Goal: Task Accomplishment & Management: Manage account settings

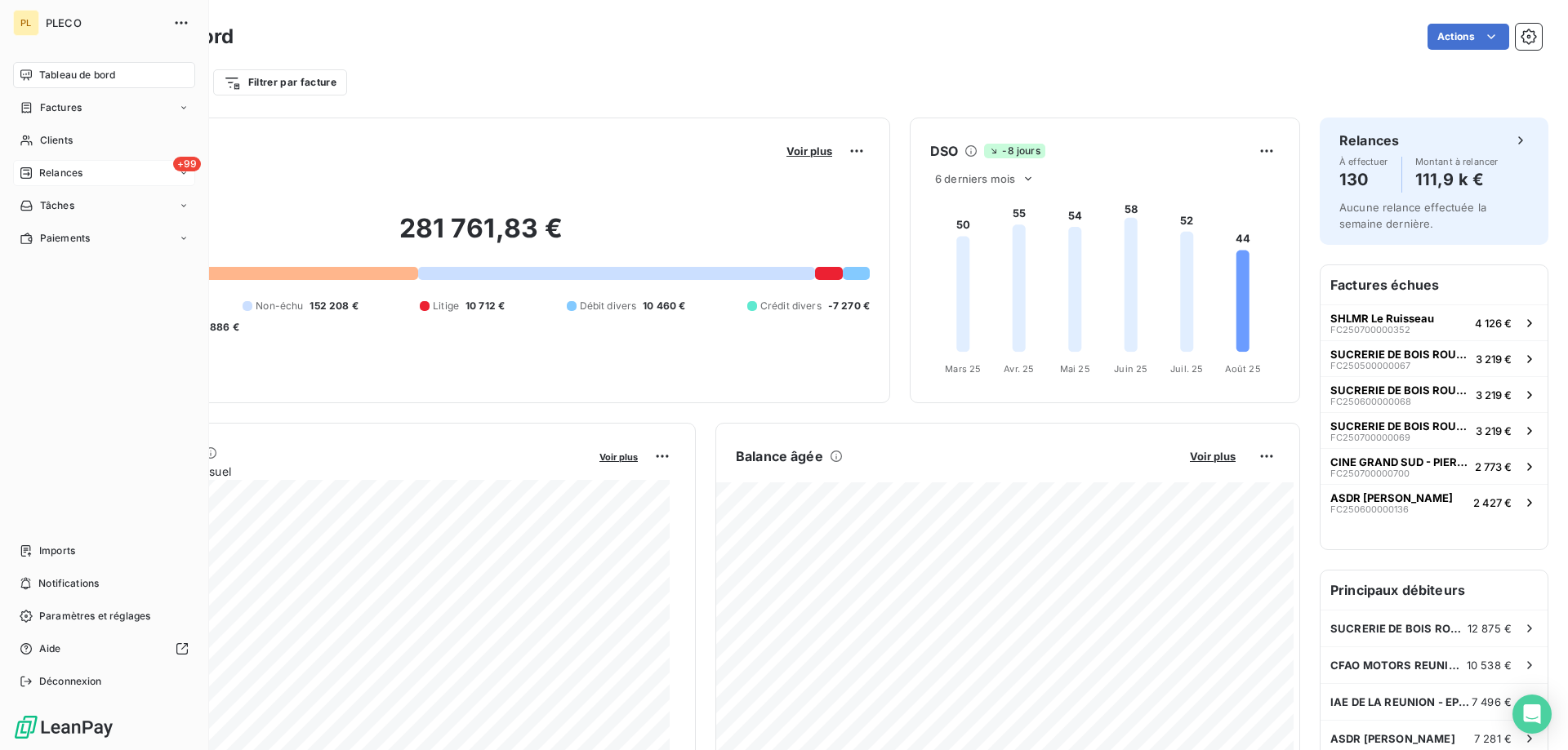
click at [82, 170] on span "Relances" at bounding box center [61, 172] width 44 height 14
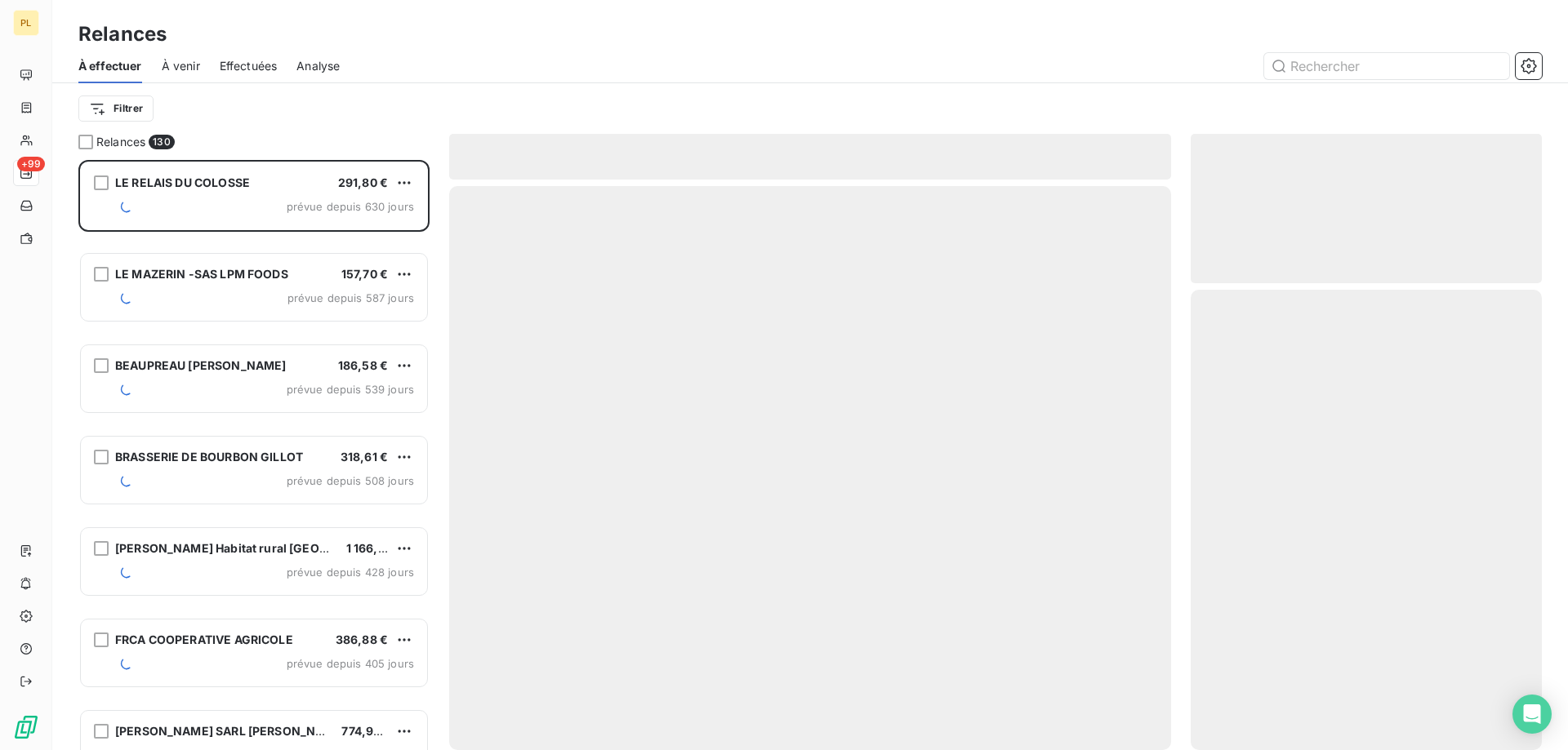
scroll to position [578, 339]
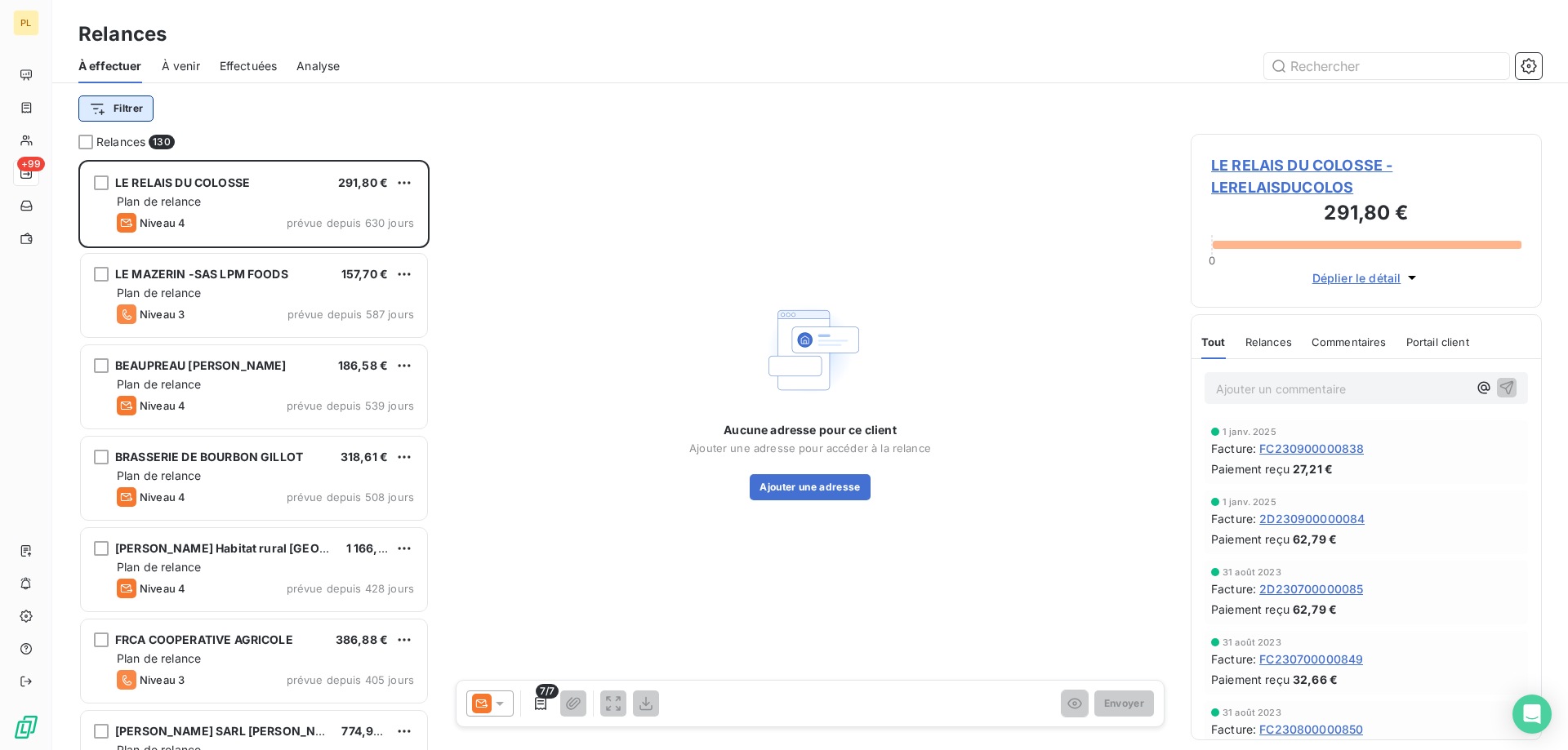
click at [115, 112] on html "PL +99 Relances À effectuer À venir Effectuées Analyse Filtrer Relances 130 LE …" at bounding box center [784, 375] width 1568 height 750
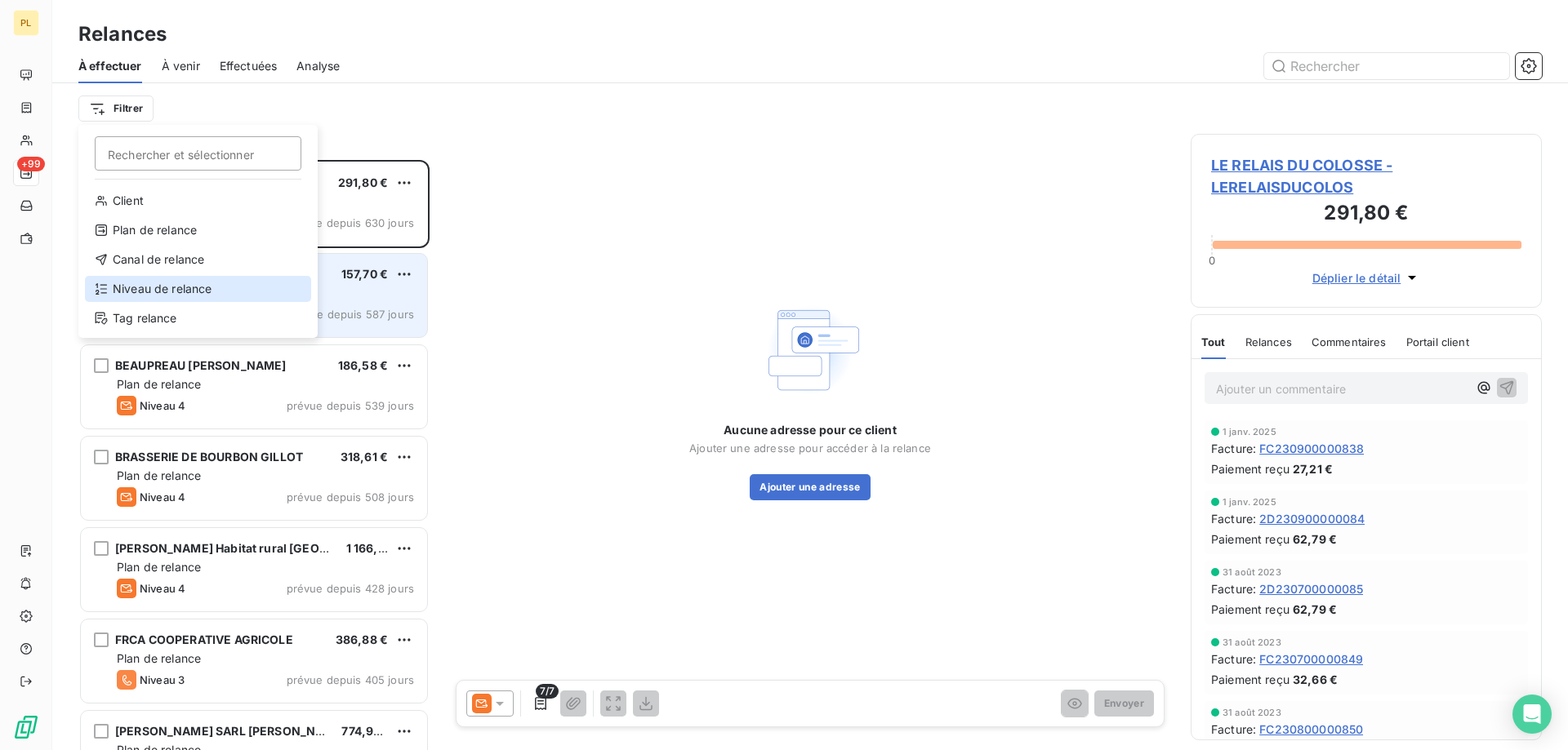
click at [183, 281] on div "Niveau de relance" at bounding box center [197, 289] width 226 height 26
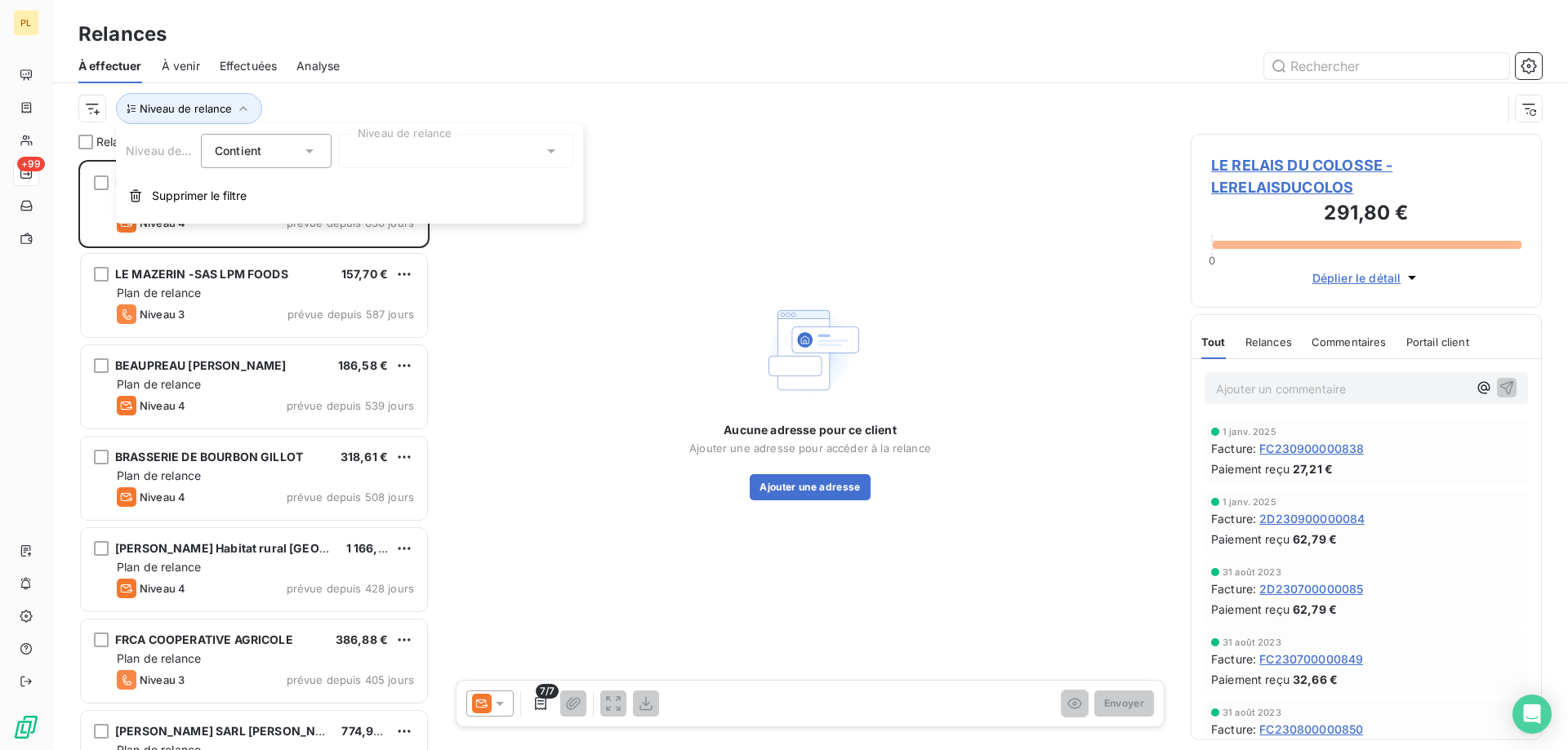
click at [469, 144] on div at bounding box center [455, 150] width 235 height 34
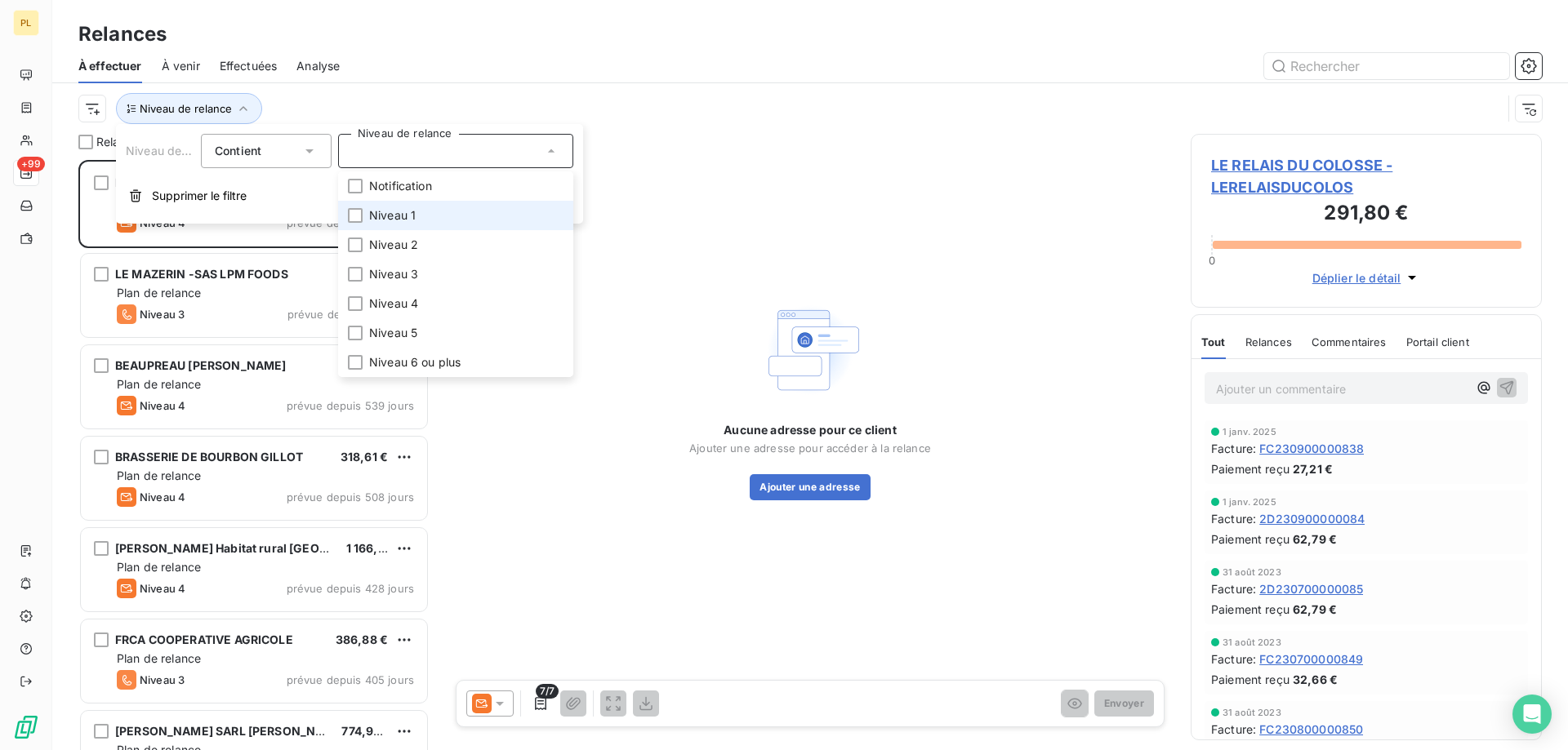
click at [424, 217] on li "Niveau 1" at bounding box center [455, 215] width 235 height 29
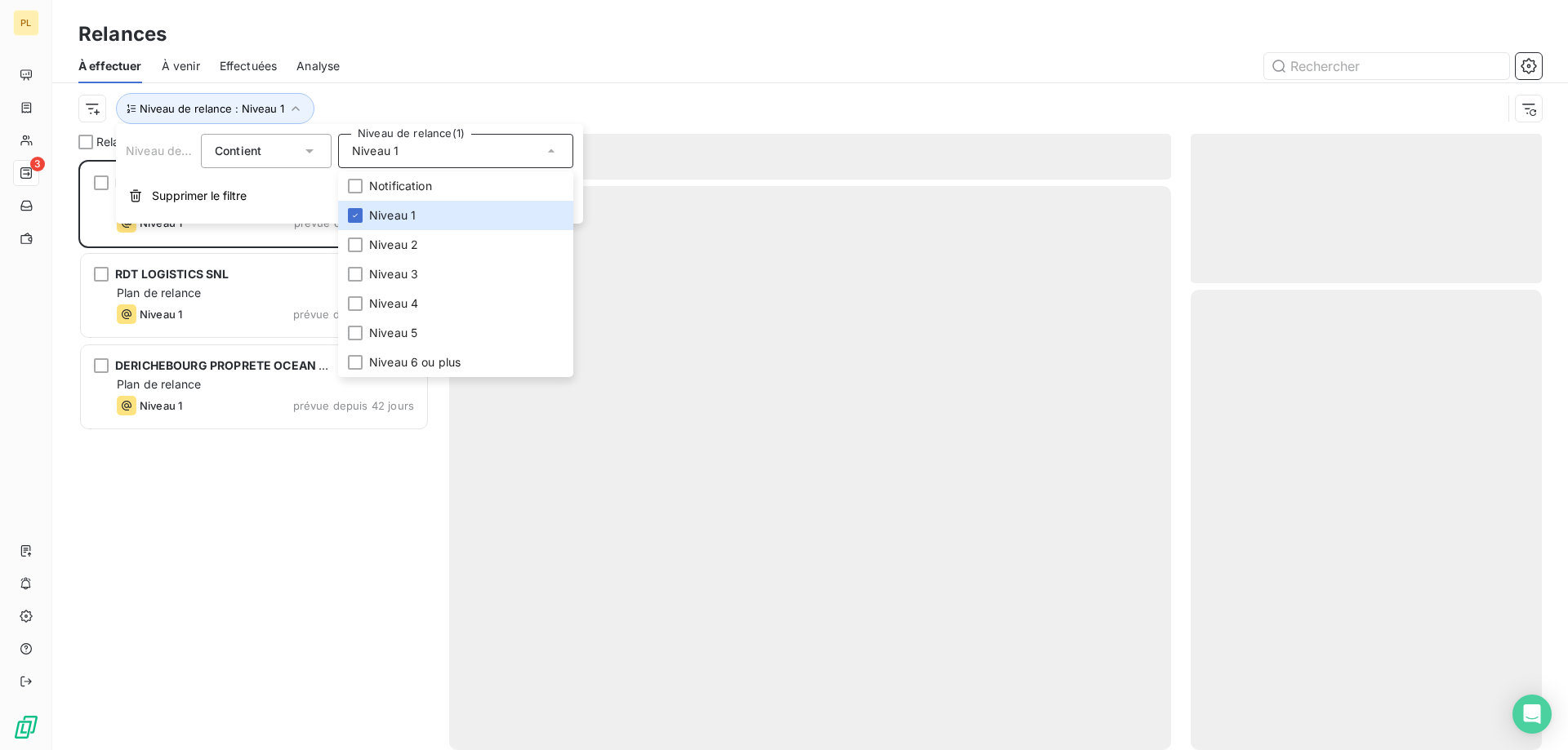
scroll to position [578, 339]
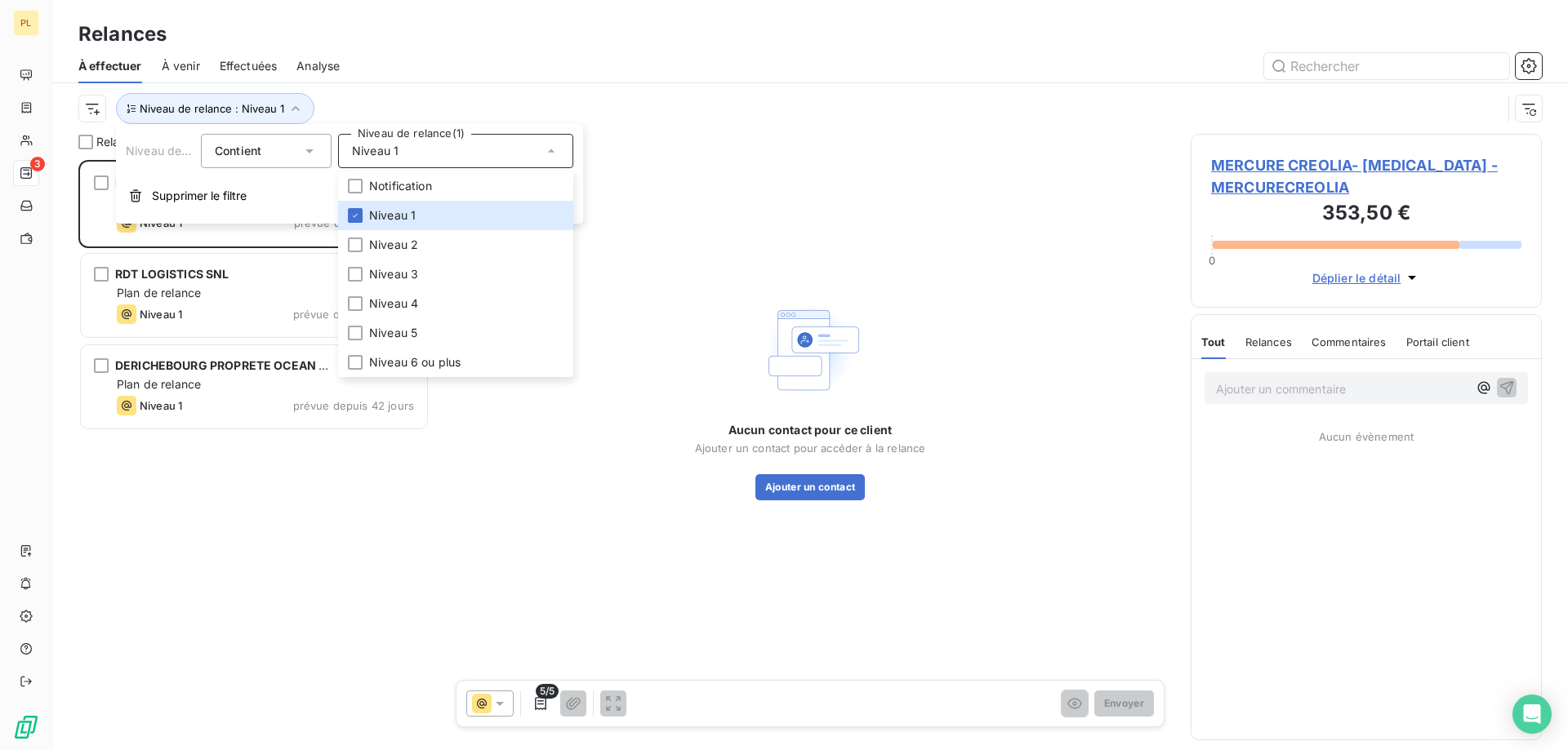
click at [260, 583] on div "MERCURE CREOLIA- [MEDICAL_DATA] 353,50 € Plan de relance Niveau 1 prévue depuis…" at bounding box center [254, 455] width 351 height 590
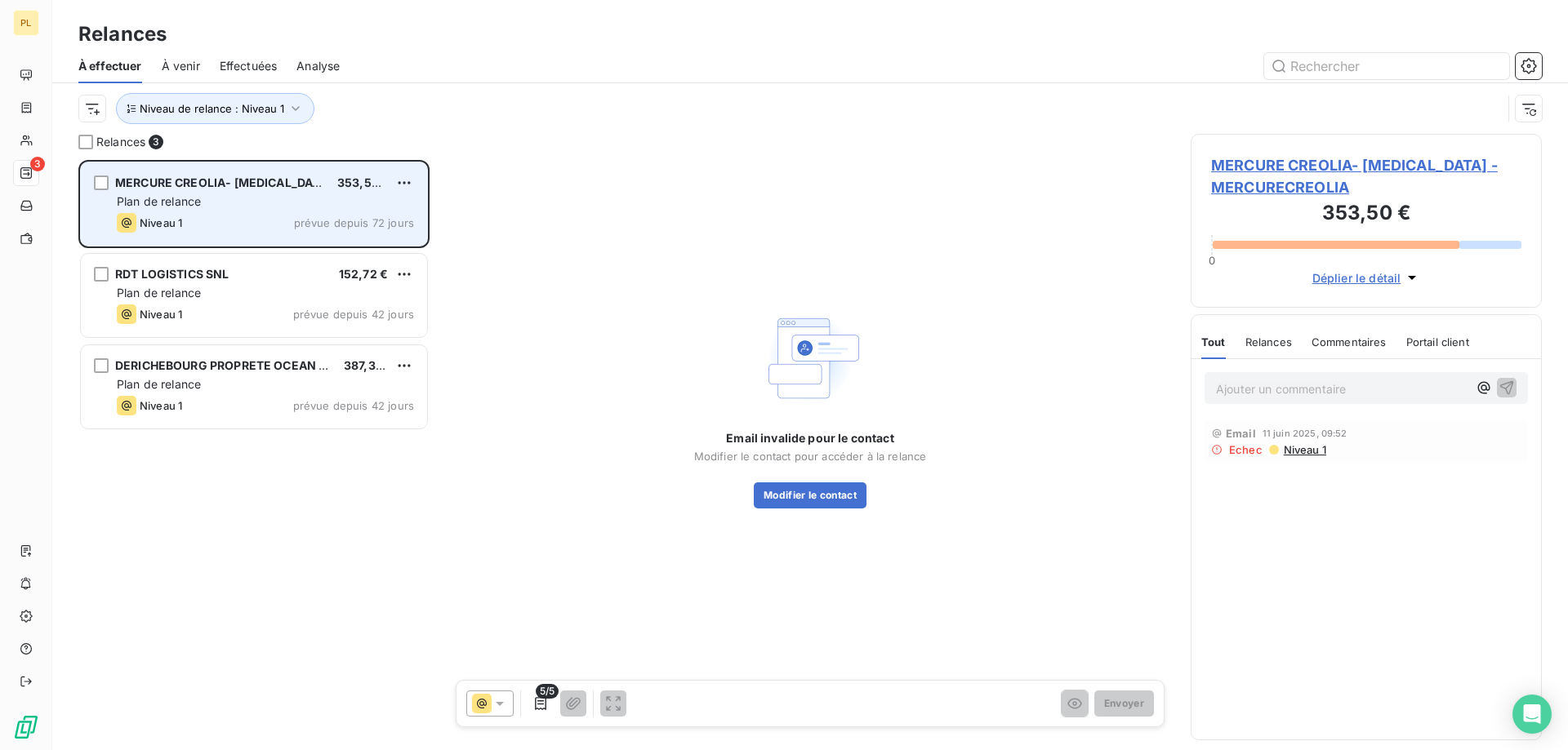
click at [297, 227] on span "prévue depuis 72 jours" at bounding box center [354, 223] width 120 height 13
click at [293, 240] on div "MERCURE CREOLIA- [MEDICAL_DATA] 353,50 € Plan de relance Niveau 1 prévue depuis…" at bounding box center [254, 203] width 346 height 83
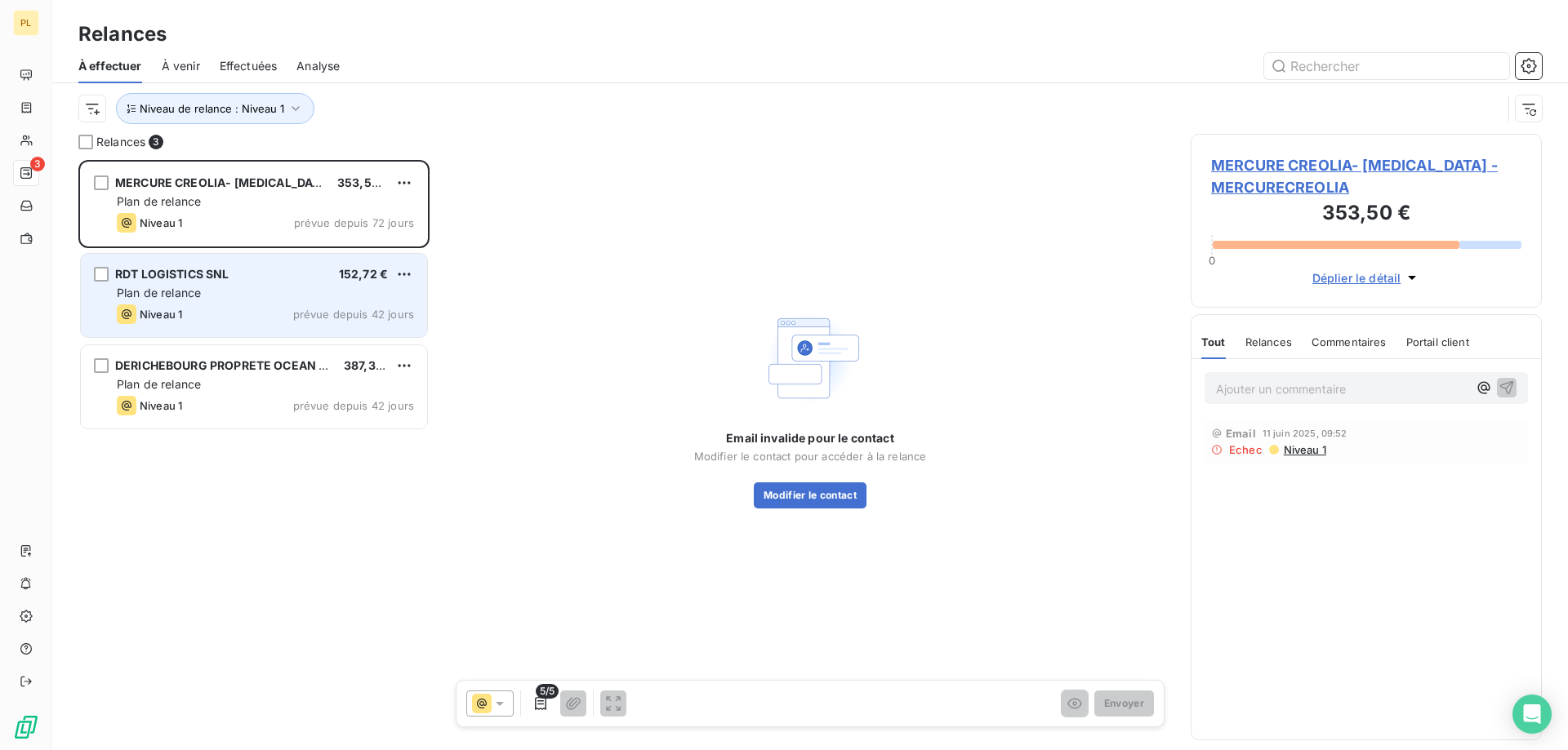
click at [284, 274] on div "RDT LOGISTICS SNL 152,72 €" at bounding box center [266, 274] width 297 height 14
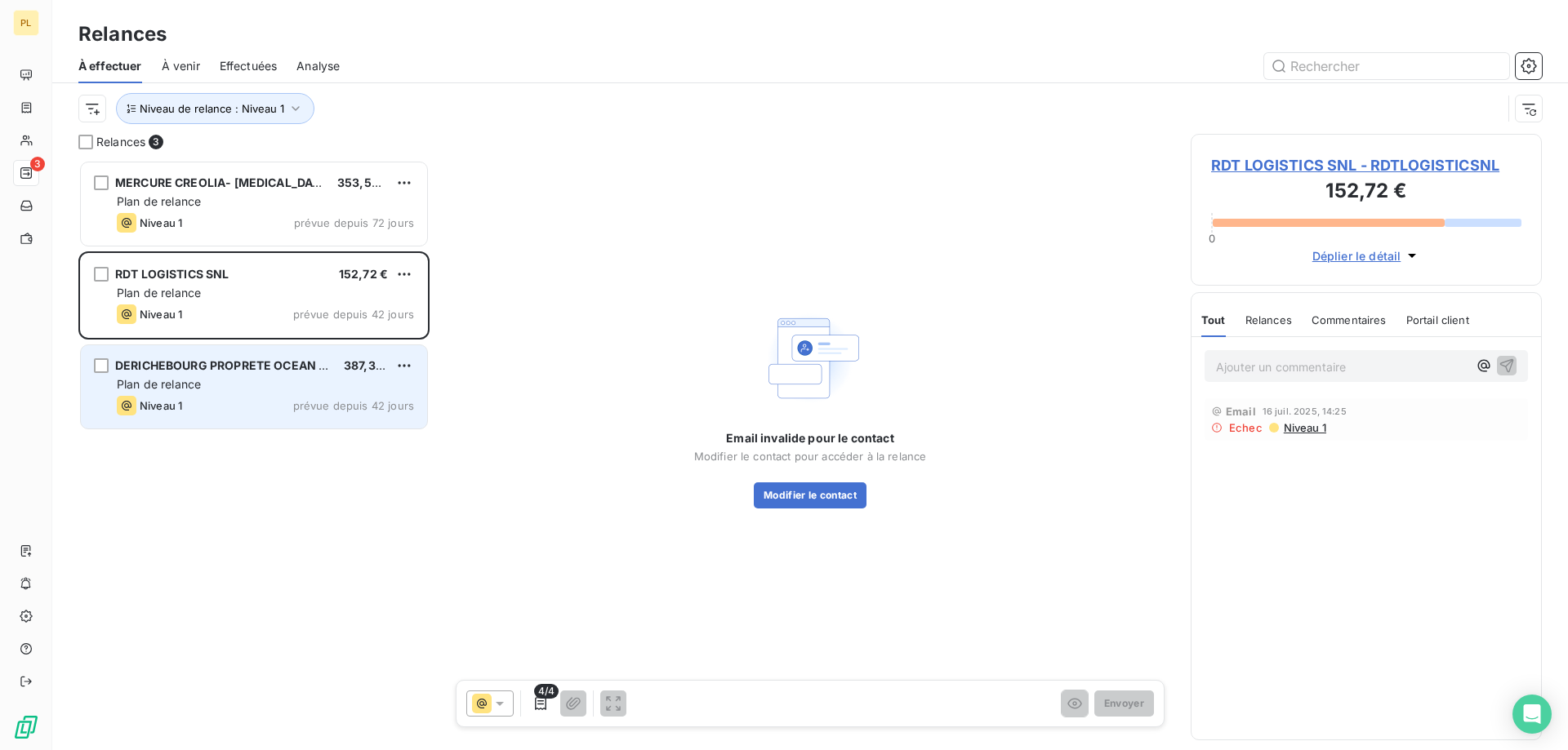
click at [293, 380] on div "Plan de relance" at bounding box center [266, 384] width 297 height 16
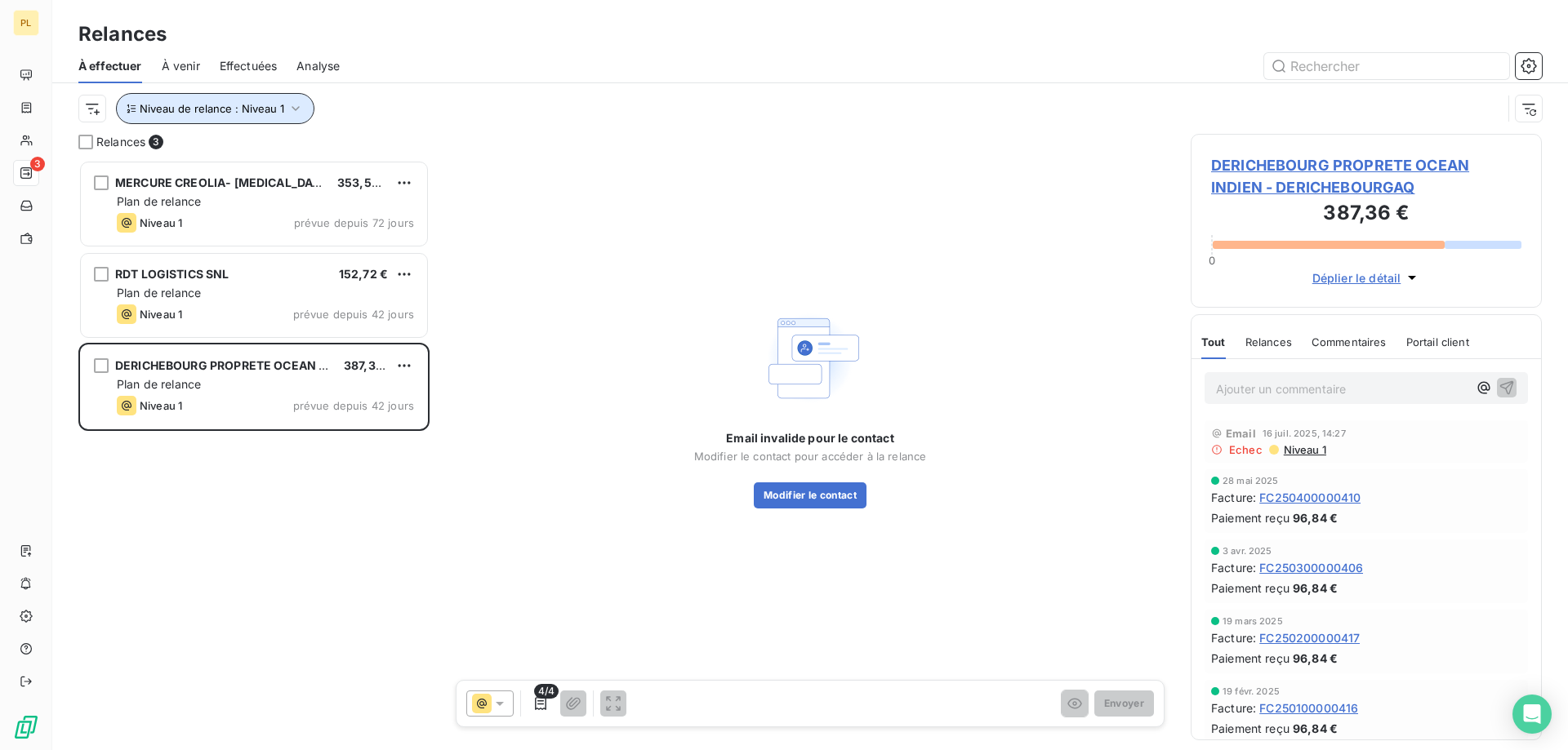
click at [241, 101] on button "Niveau de relance : Niveau 1" at bounding box center [215, 108] width 198 height 31
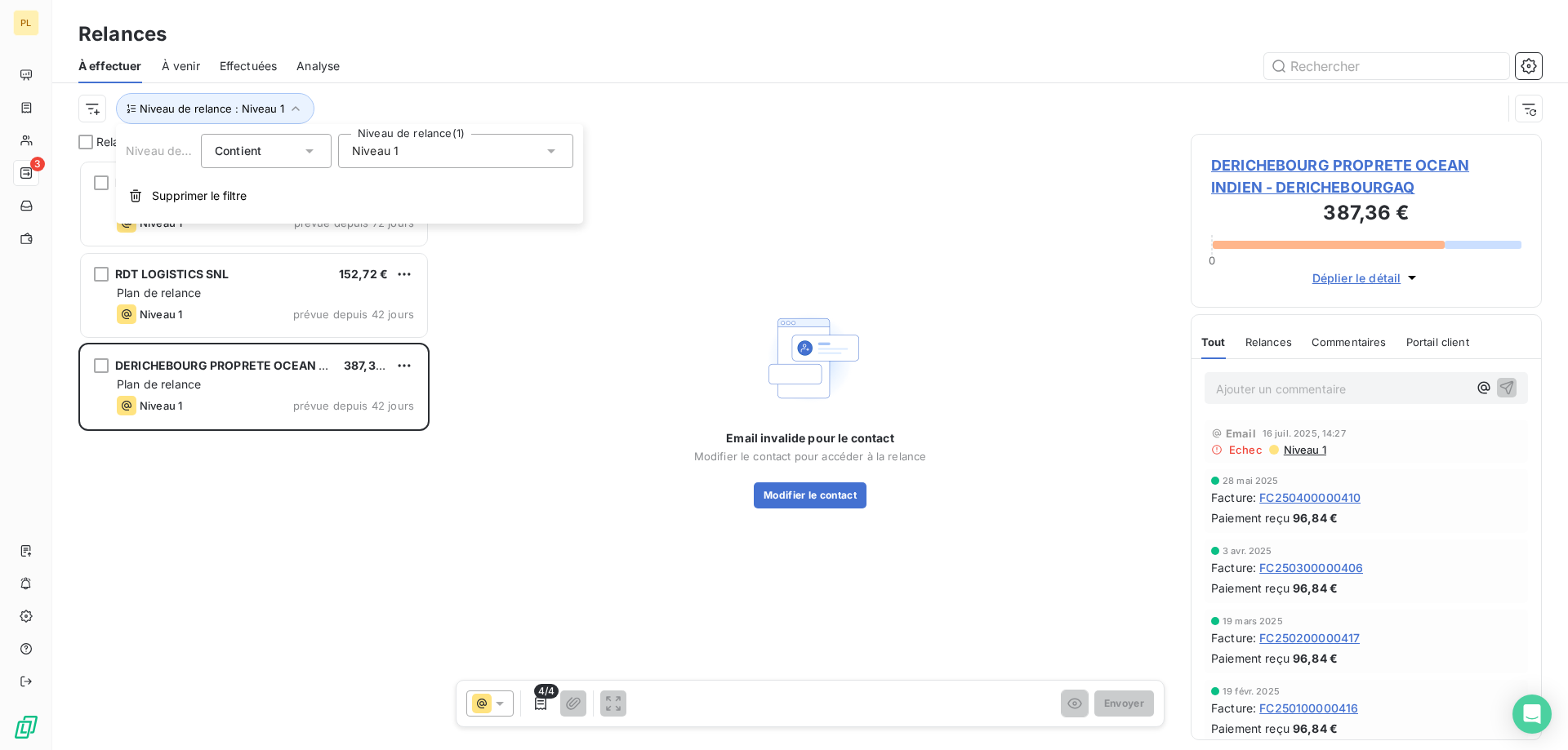
click at [485, 147] on div "Niveau 1" at bounding box center [455, 150] width 235 height 34
click at [360, 216] on div at bounding box center [355, 215] width 14 height 14
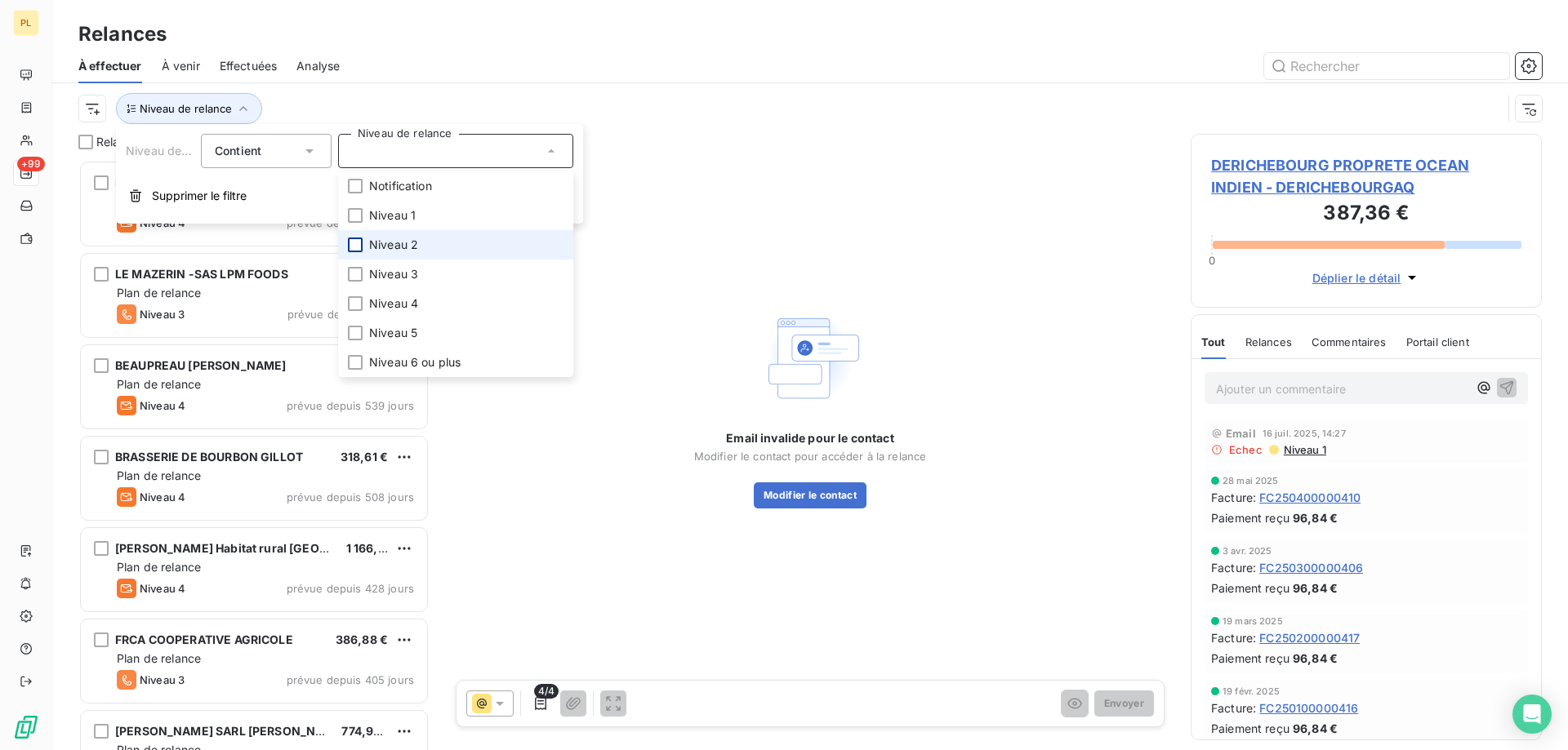
click at [359, 250] on div at bounding box center [355, 244] width 14 height 14
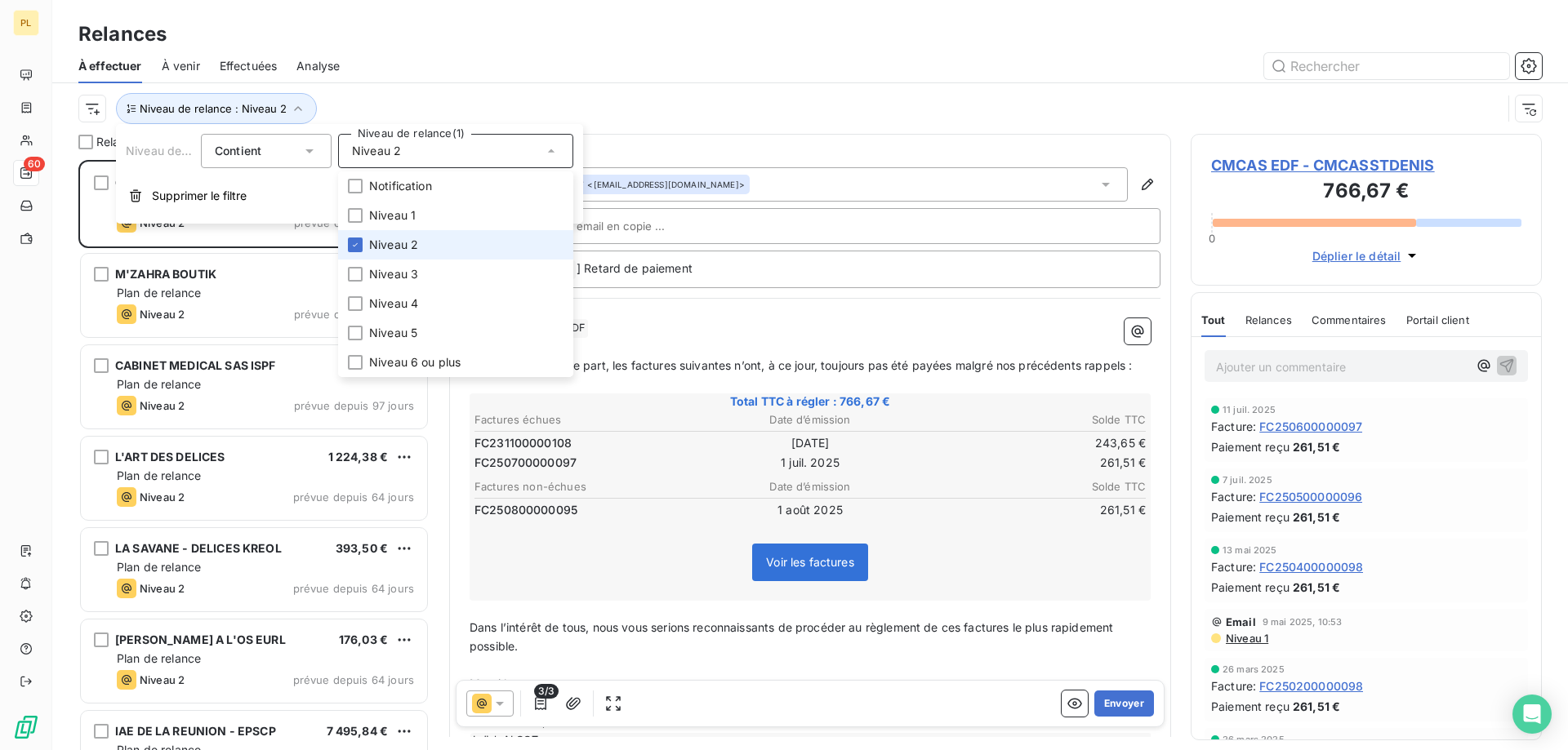
scroll to position [578, 339]
click at [439, 101] on div "Niveau de relance : Niveau 2" at bounding box center [790, 108] width 1423 height 31
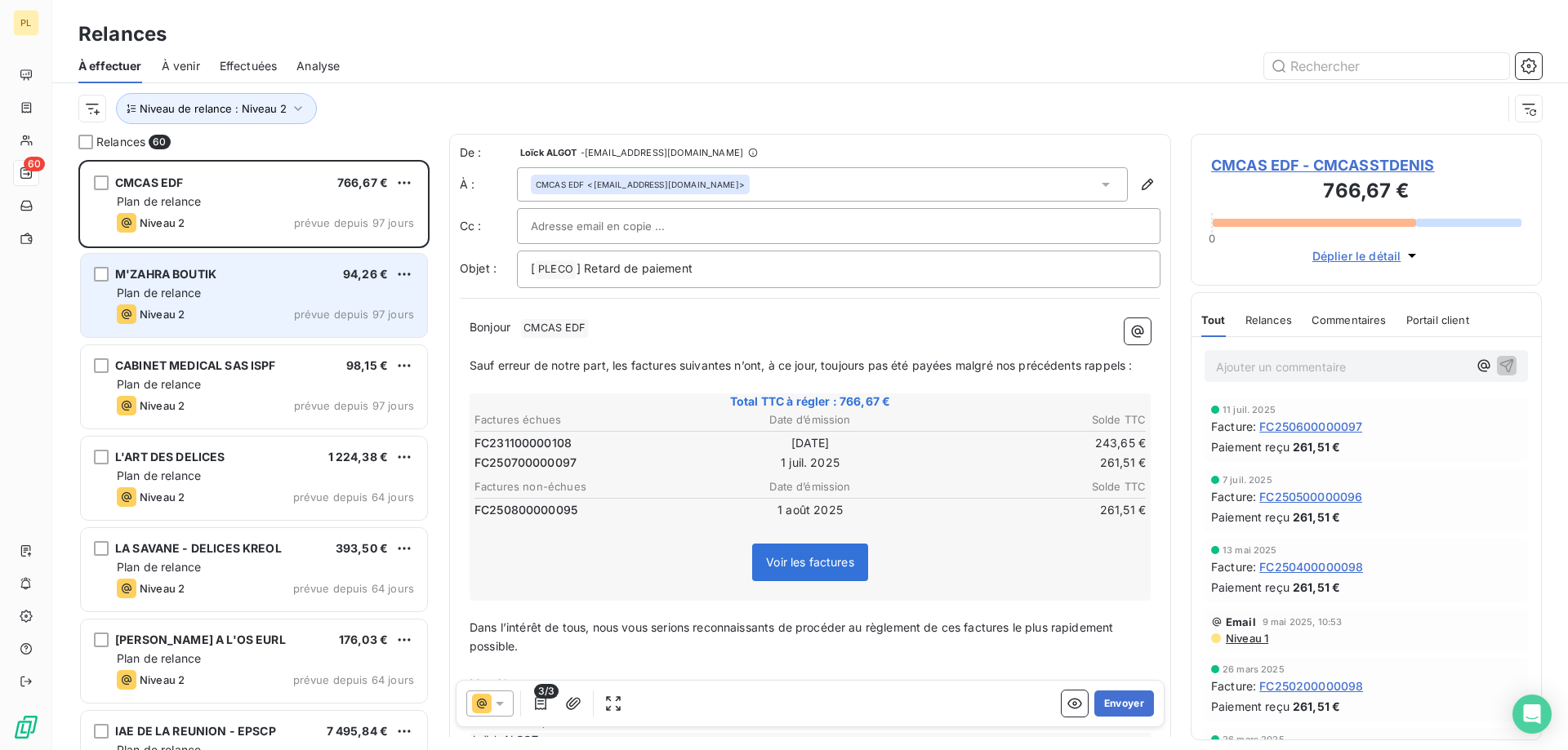
click at [301, 293] on div "Plan de relance" at bounding box center [266, 292] width 297 height 16
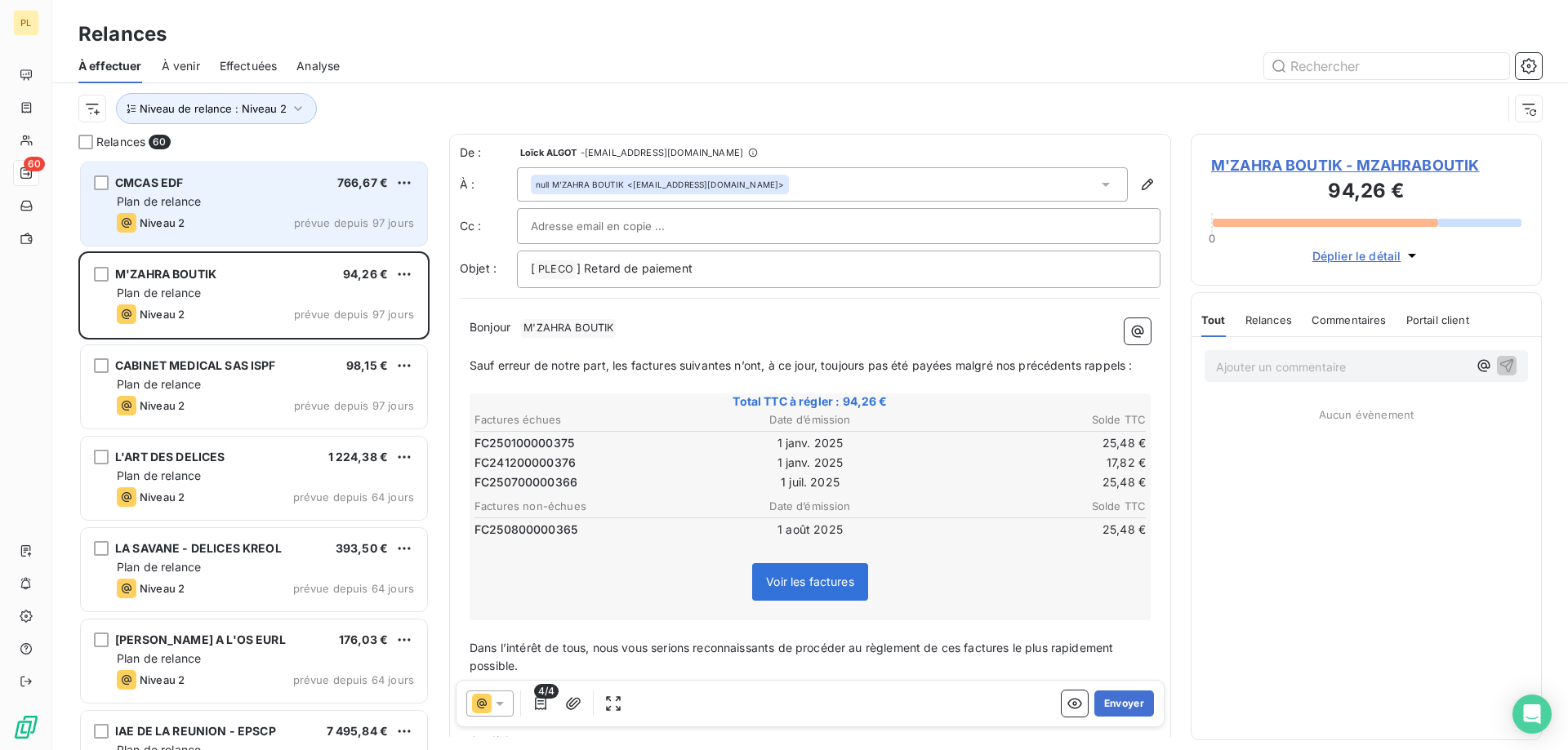
click at [243, 237] on div "CMCAS EDF 766,67 € Plan de relance Niveau 2 prévue depuis 97 jours" at bounding box center [254, 203] width 346 height 83
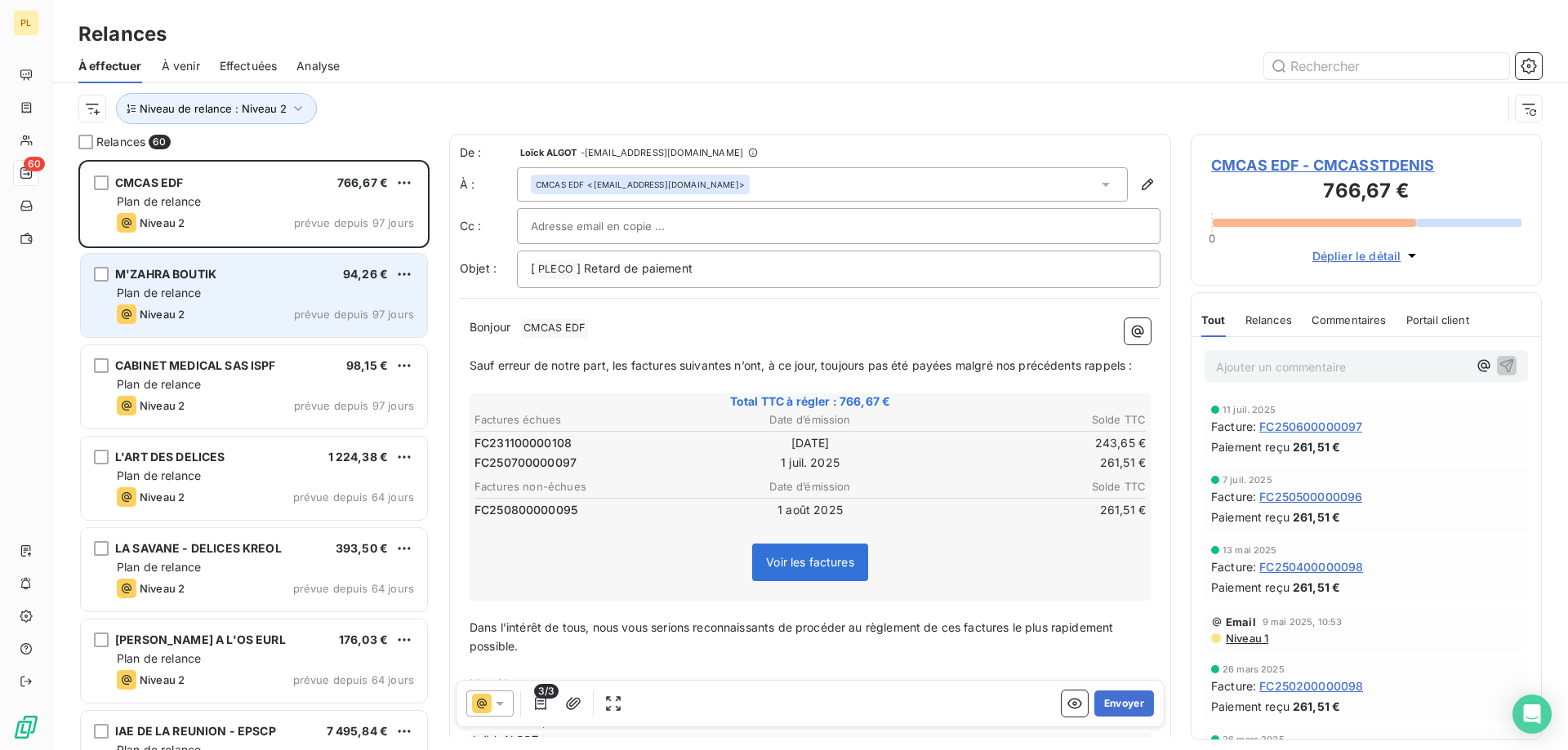
click at [224, 275] on div "M'ZAHRA BOUTIK 94,26 €" at bounding box center [266, 274] width 297 height 14
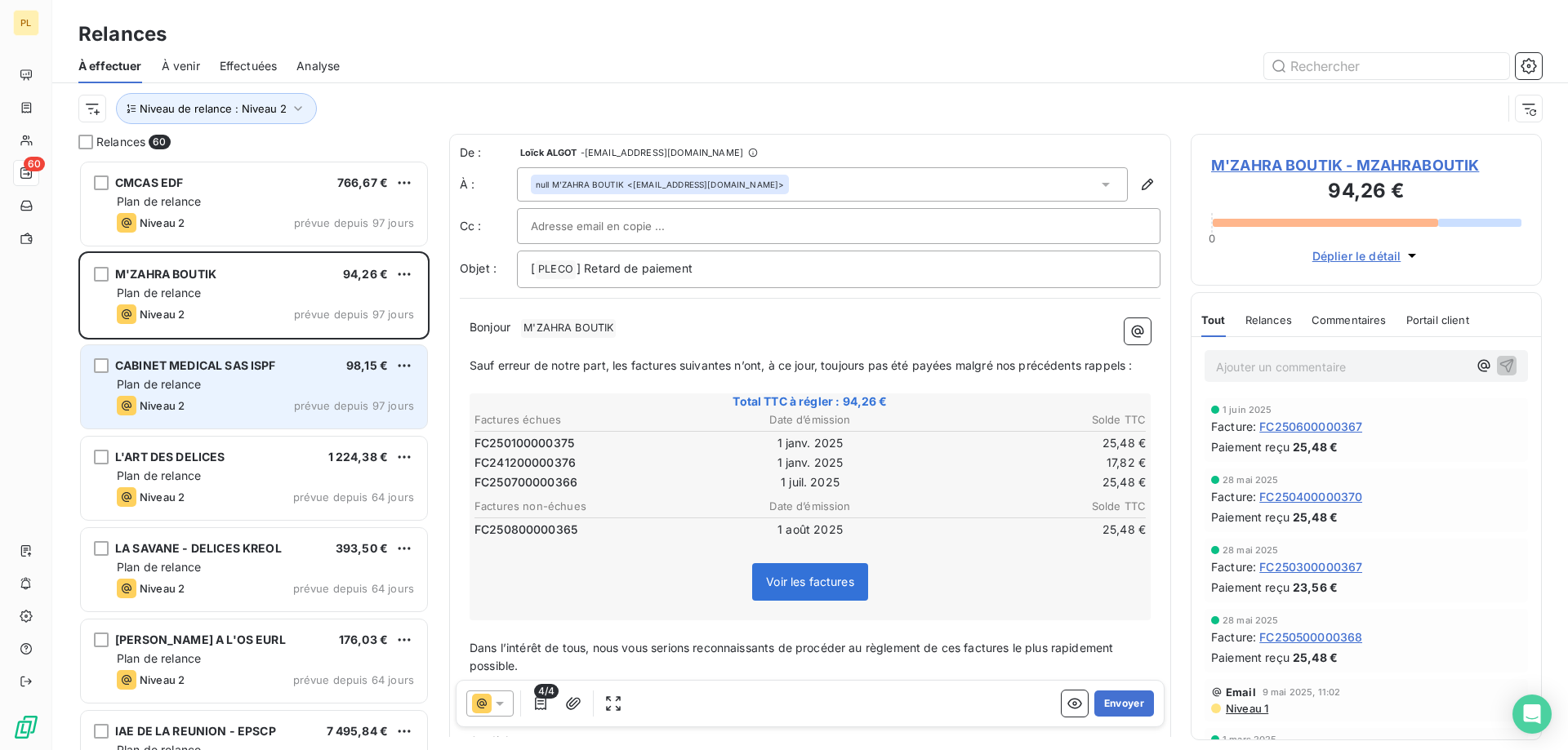
click at [240, 385] on div "Plan de relance" at bounding box center [266, 384] width 297 height 16
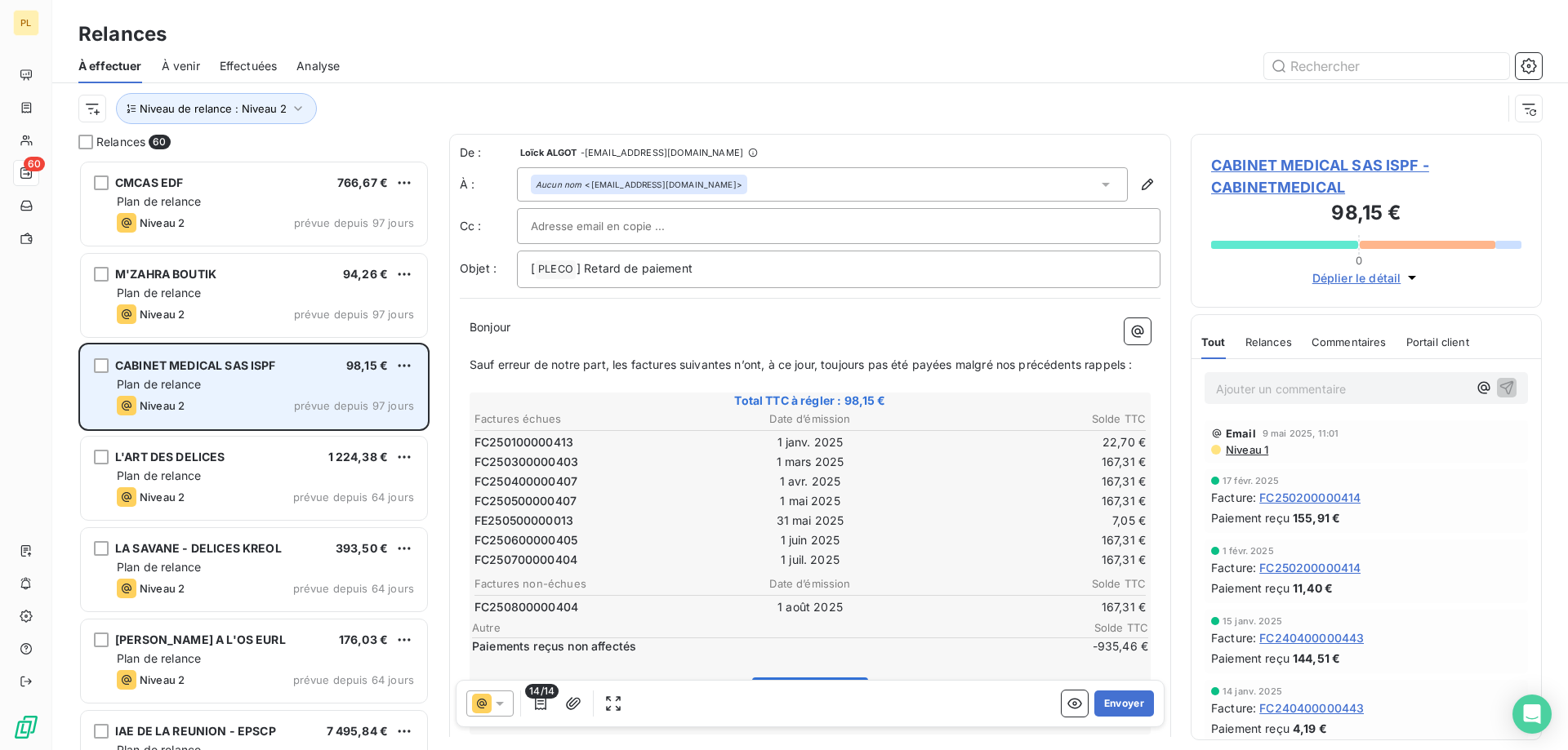
scroll to position [82, 0]
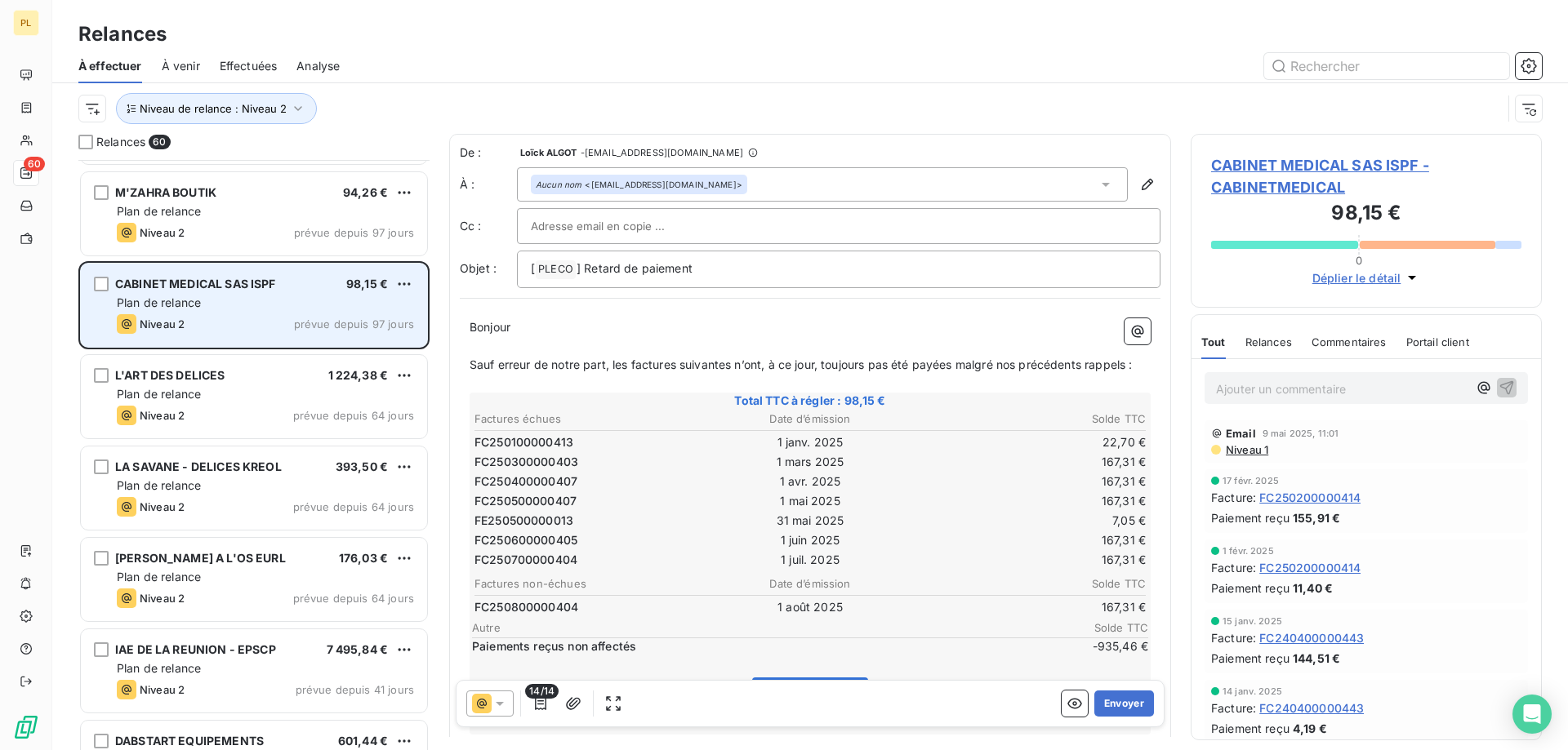
click at [237, 380] on div "L'ART DES DELICES 1 224,38 €" at bounding box center [266, 375] width 297 height 14
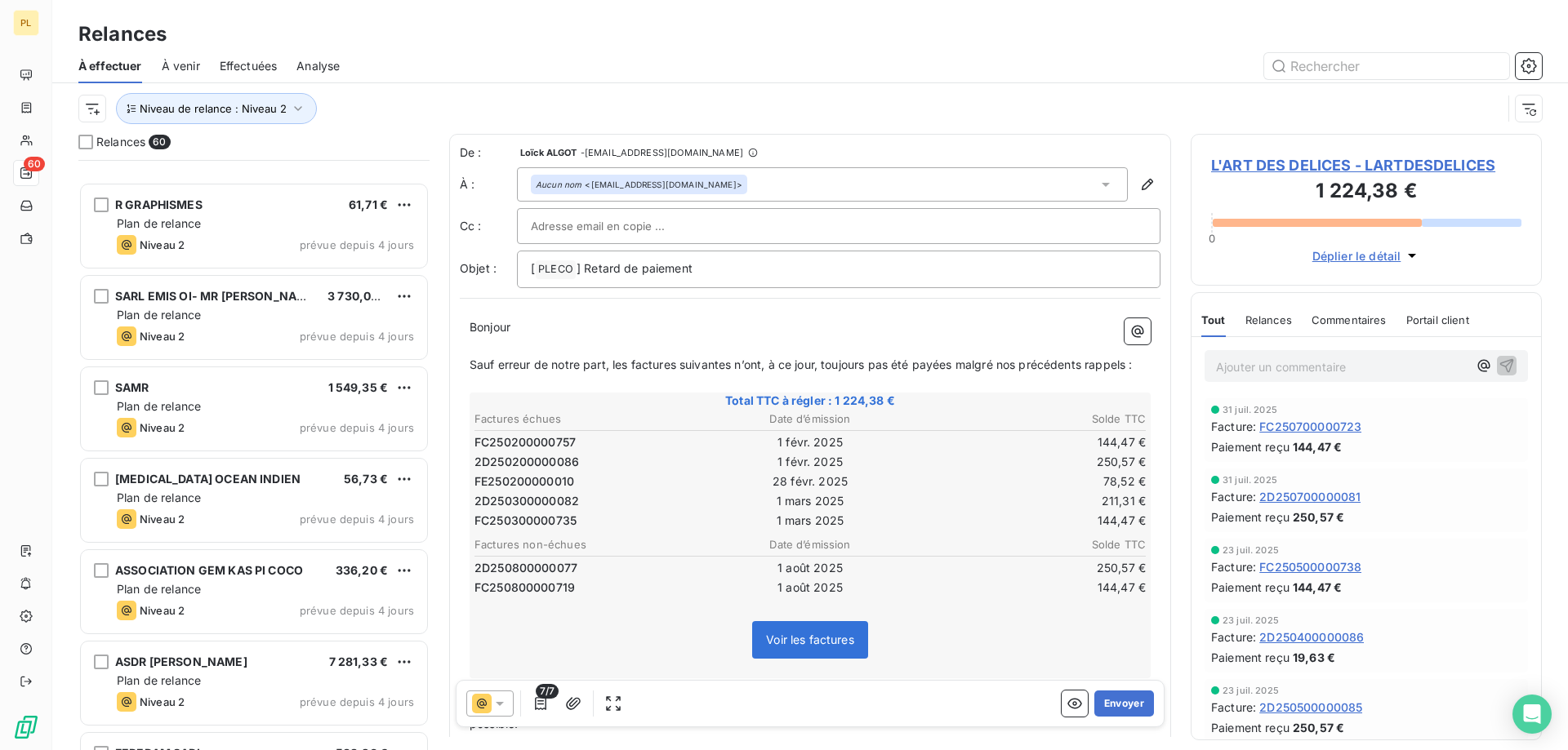
scroll to position [4896, 0]
